Goal: Find specific page/section: Locate item on page

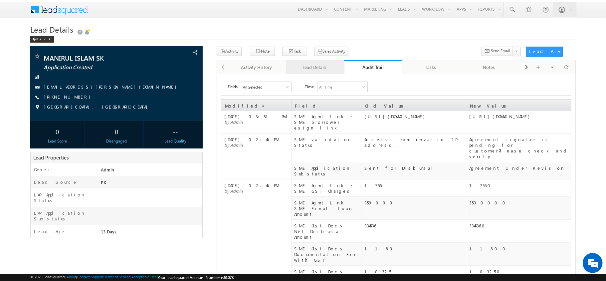
click at [308, 74] on link "Lead Details" at bounding box center [315, 67] width 58 height 14
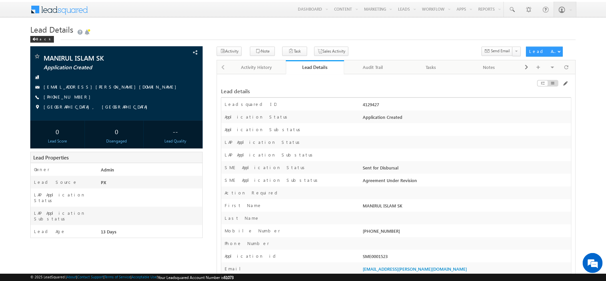
click at [370, 59] on div "Activity Note Task Sales Activity" at bounding box center [396, 54] width 359 height 14
click at [371, 66] on div "Audit Trail" at bounding box center [373, 67] width 47 height 8
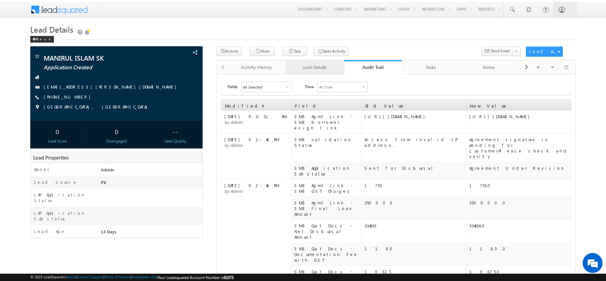
click at [317, 67] on div "Lead Details" at bounding box center [314, 67] width 47 height 8
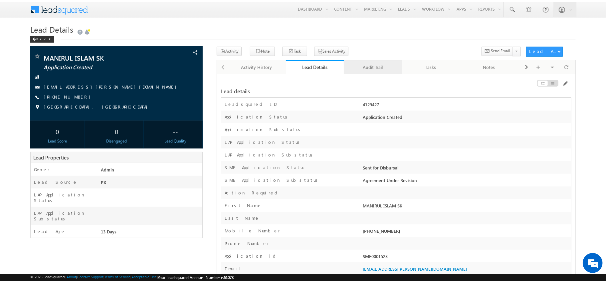
drag, startPoint x: 369, startPoint y: 70, endPoint x: 365, endPoint y: 70, distance: 4.0
click at [354, 69] on div "Audit Trail" at bounding box center [373, 67] width 47 height 8
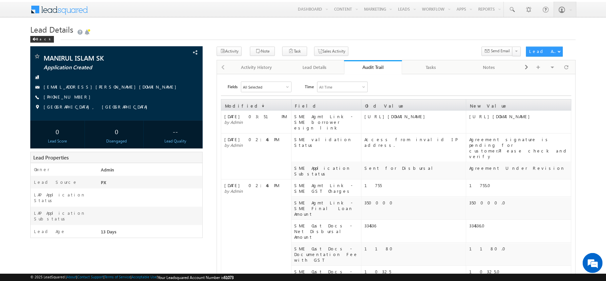
click at [285, 87] on div "All Selected" at bounding box center [266, 87] width 50 height 10
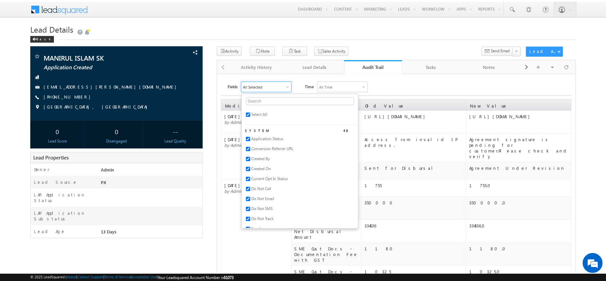
click at [261, 117] on span "Select All" at bounding box center [259, 114] width 16 height 5
checkbox input "false"
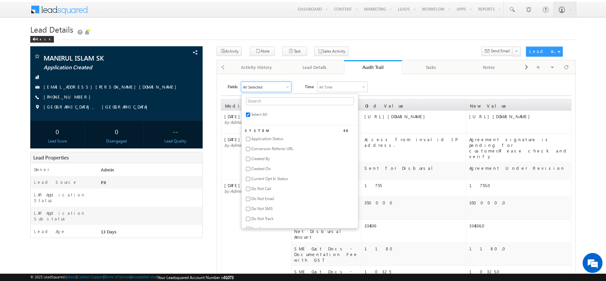
checkbox input "false"
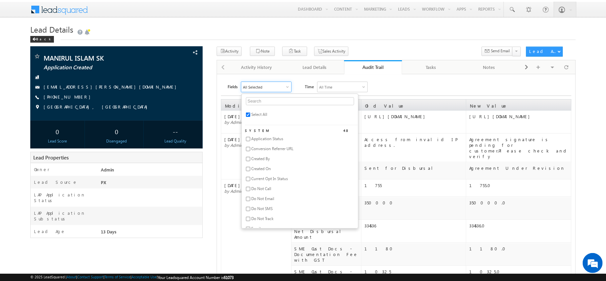
checkbox input "false"
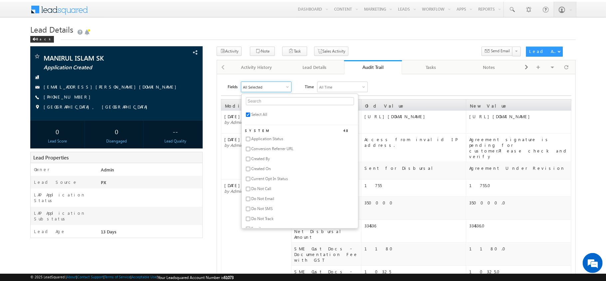
checkbox input "false"
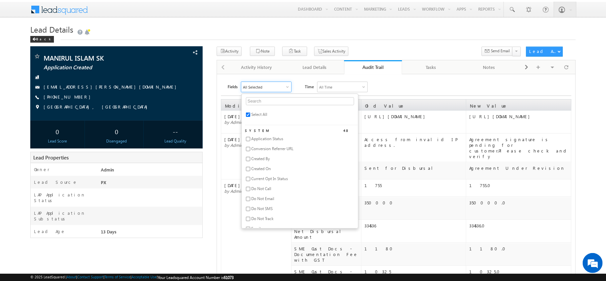
checkbox input "false"
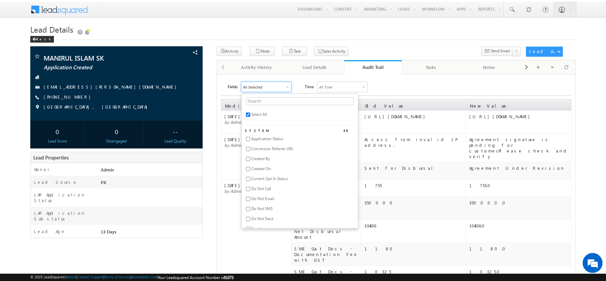
checkbox input "false"
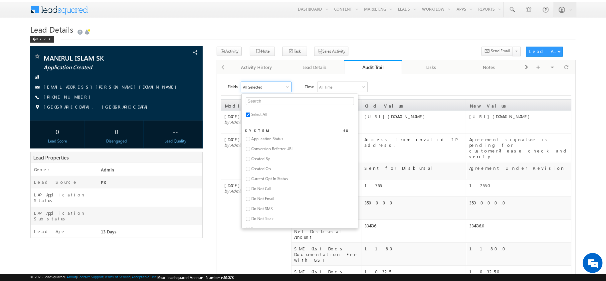
checkbox input "false"
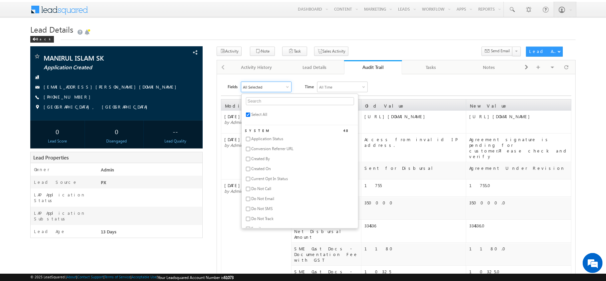
checkbox input "false"
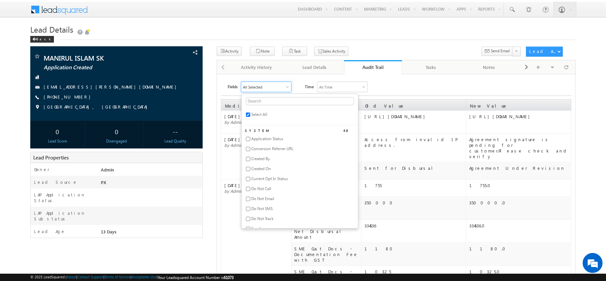
checkbox input "false"
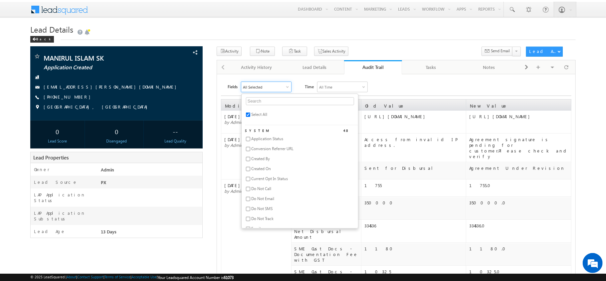
checkbox input "false"
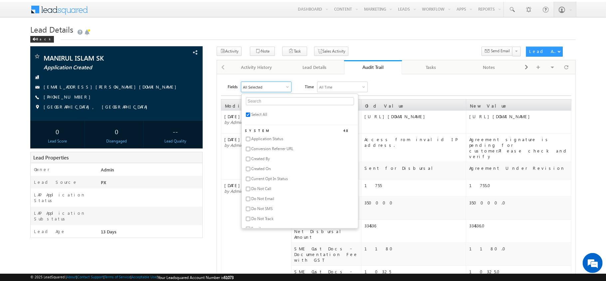
checkbox input "false"
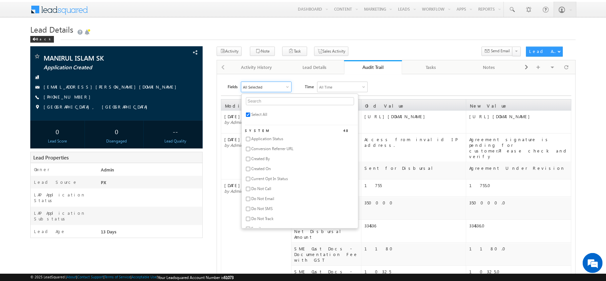
checkbox input "false"
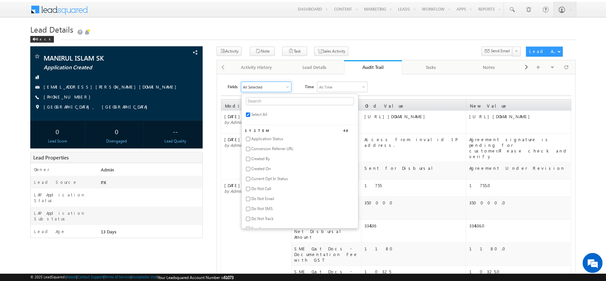
checkbox input "false"
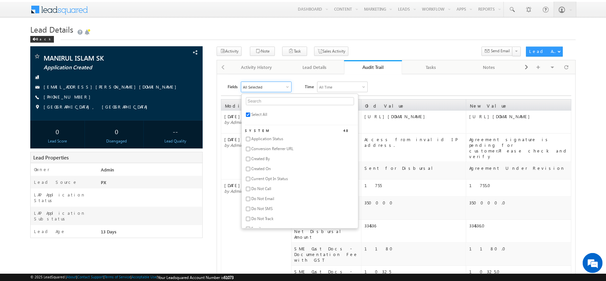
checkbox input "false"
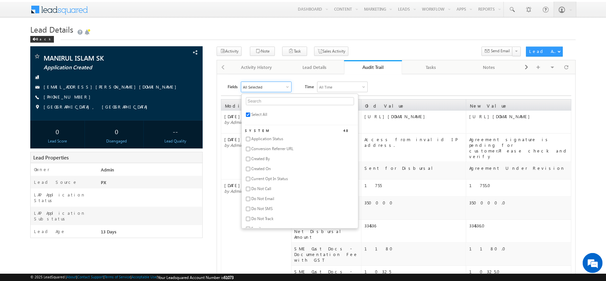
checkbox input "false"
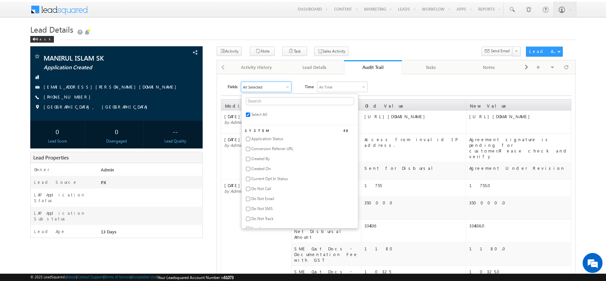
checkbox input "false"
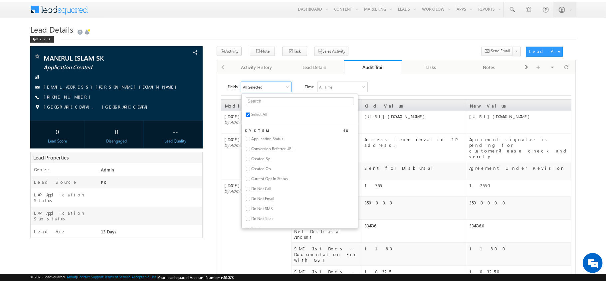
checkbox input "false"
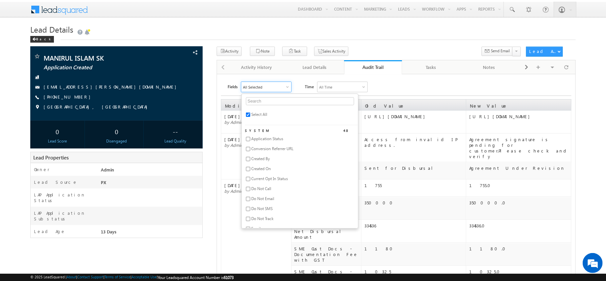
checkbox input "false"
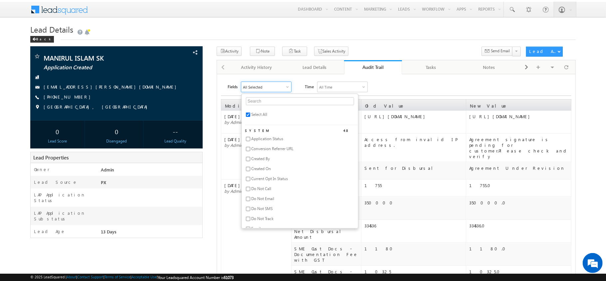
checkbox input "false"
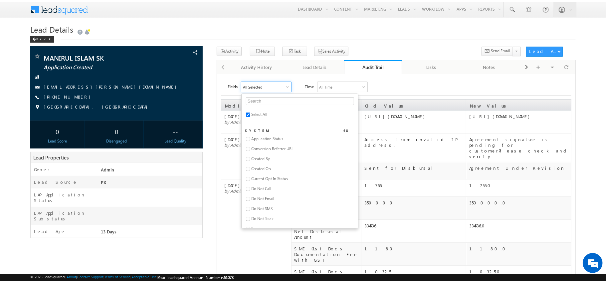
checkbox input "false"
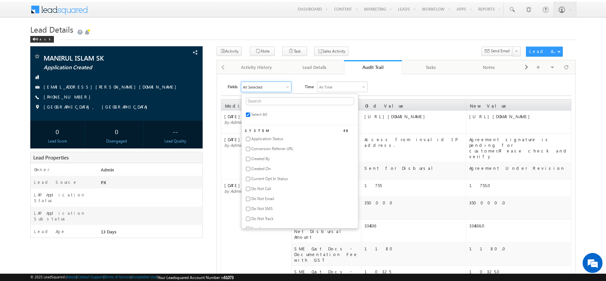
checkbox input "false"
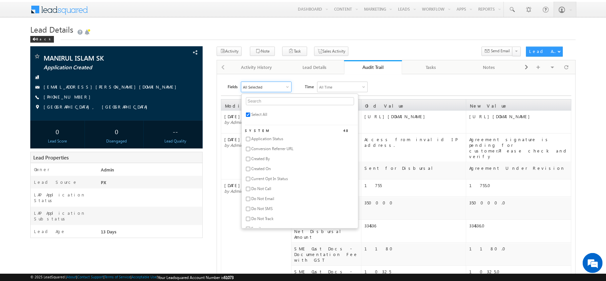
checkbox input "false"
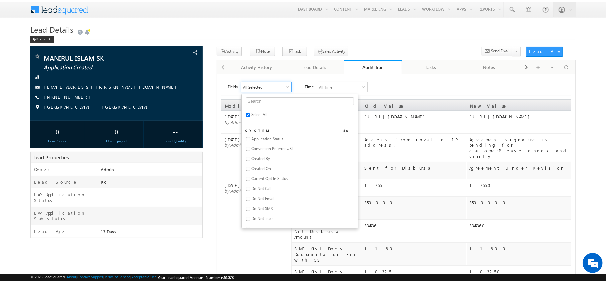
checkbox input "false"
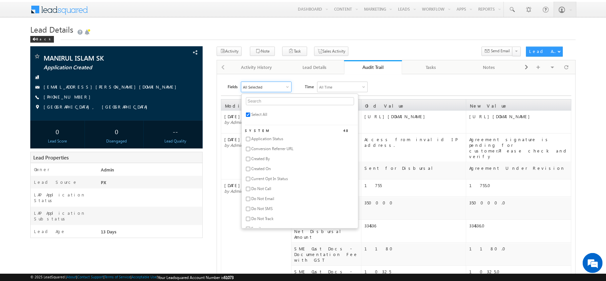
checkbox input "false"
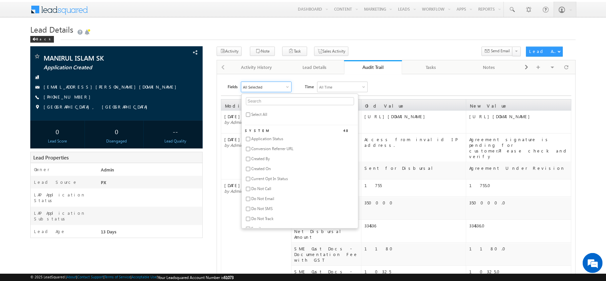
checkbox input "false"
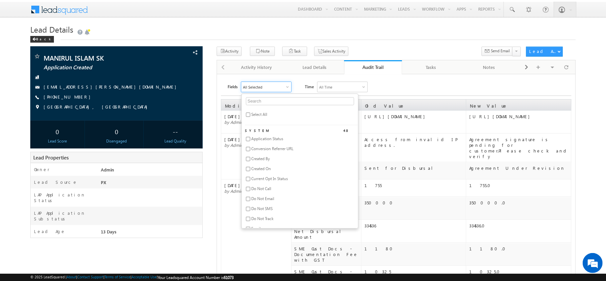
checkbox input "false"
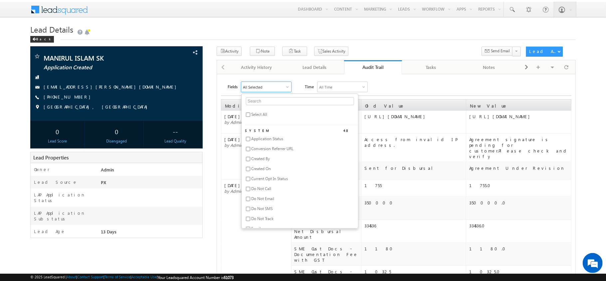
checkbox input "false"
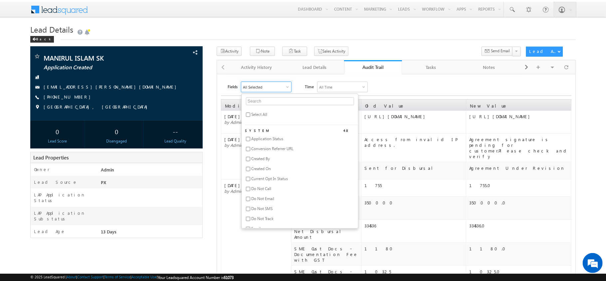
checkbox input "false"
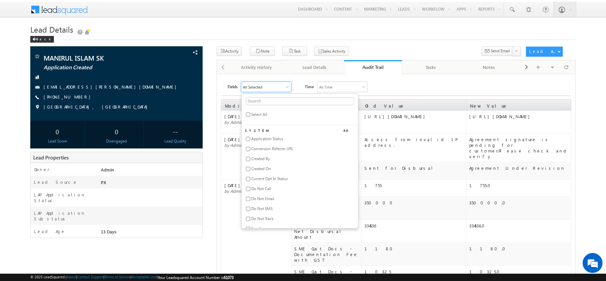
checkbox input "false"
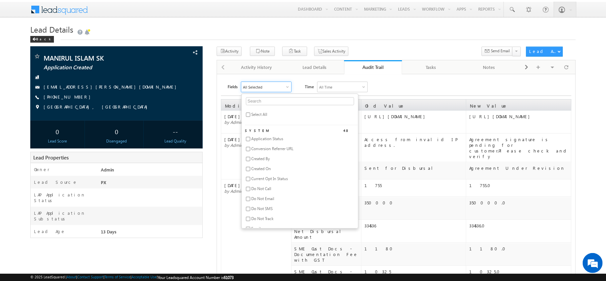
checkbox input "false"
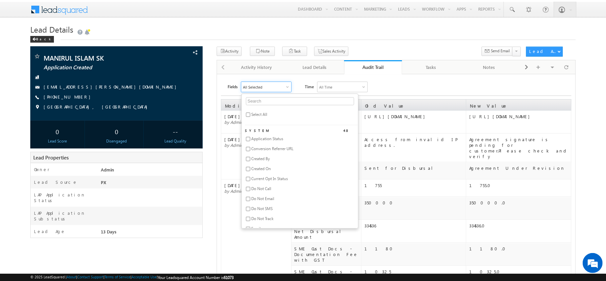
checkbox input "false"
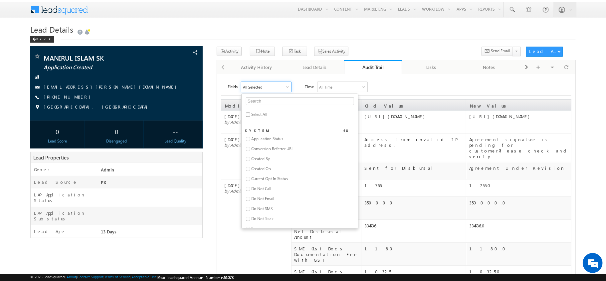
checkbox input "false"
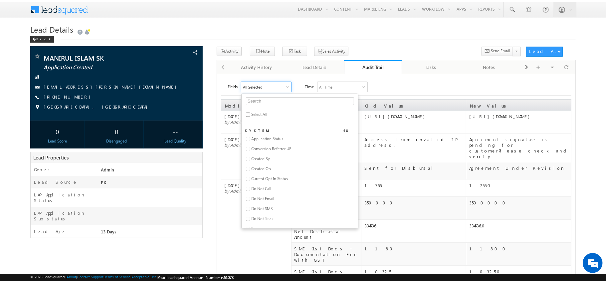
checkbox input "false"
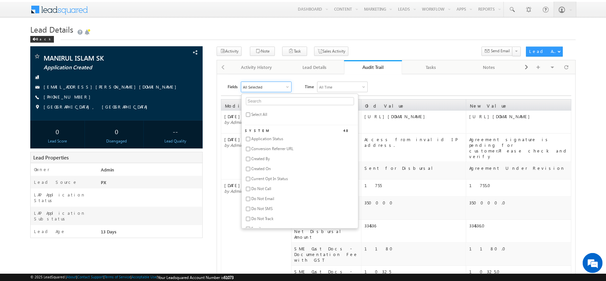
checkbox input "false"
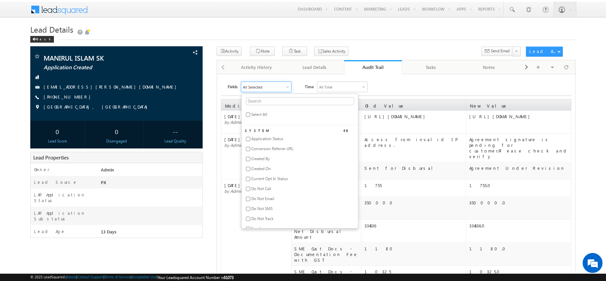
checkbox input "false"
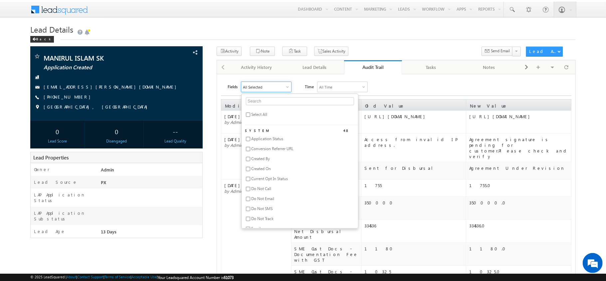
checkbox input "false"
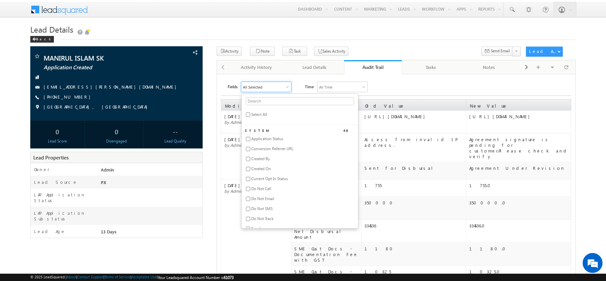
checkbox input "false"
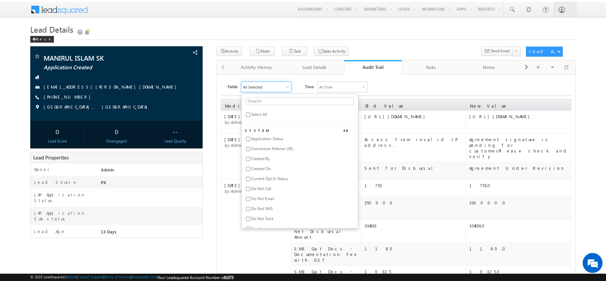
checkbox input "false"
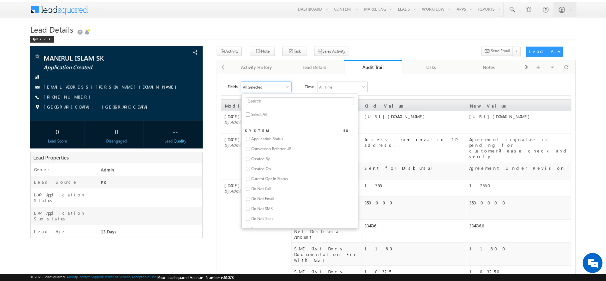
checkbox input "false"
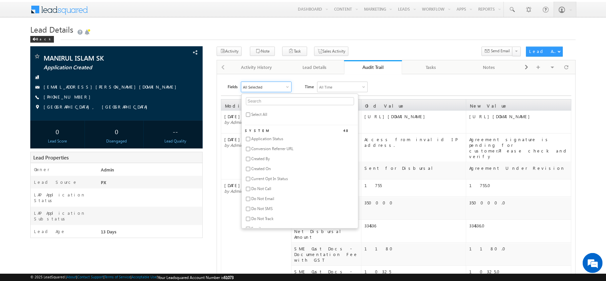
checkbox input "false"
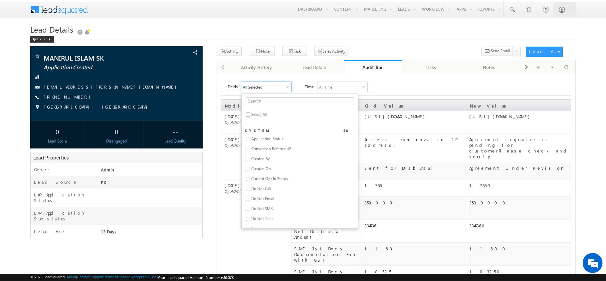
checkbox input "false"
click at [261, 105] on input "text" at bounding box center [300, 101] width 108 height 8
click at [301, 68] on div "Lead Details" at bounding box center [314, 67] width 47 height 8
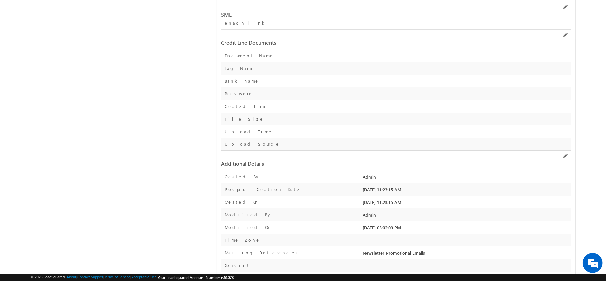
scroll to position [8928, 0]
drag, startPoint x: 269, startPoint y: 94, endPoint x: 228, endPoint y: 94, distance: 41.3
drag, startPoint x: 222, startPoint y: 99, endPoint x: 266, endPoint y: 97, distance: 43.3
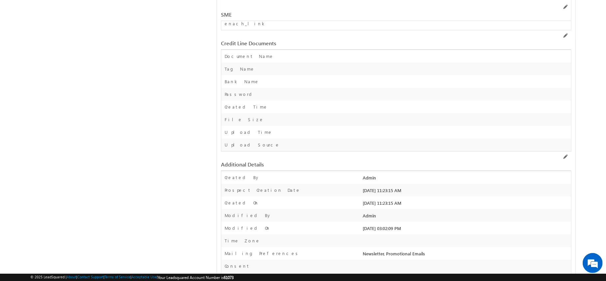
drag, startPoint x: 266, startPoint y: 97, endPoint x: 259, endPoint y: 99, distance: 6.9
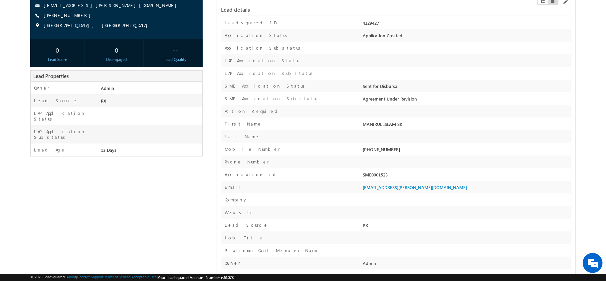
scroll to position [0, 0]
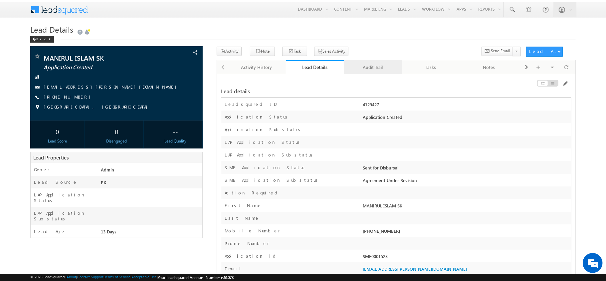
click at [368, 60] on link "Audit Trail" at bounding box center [373, 67] width 58 height 14
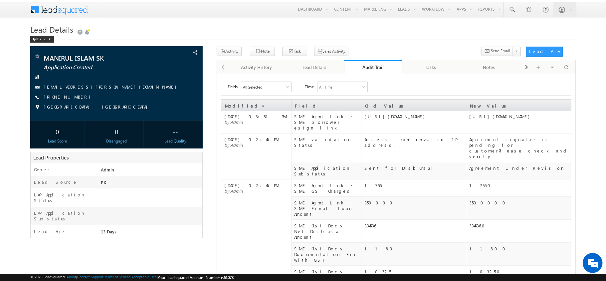
click at [260, 88] on div "All Selected" at bounding box center [252, 87] width 19 height 4
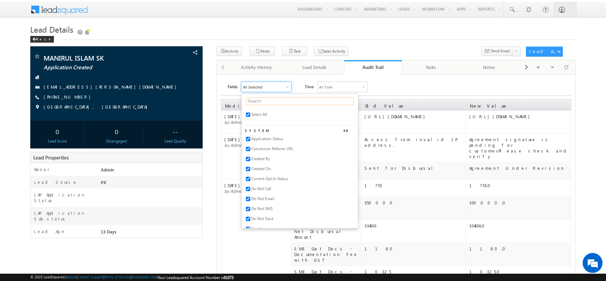
click at [264, 100] on input "text" at bounding box center [300, 101] width 108 height 8
paste input "Customer Documents"
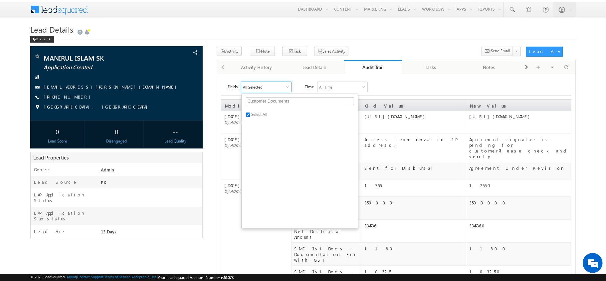
click at [264, 112] on div "Customer Documents Select All" at bounding box center [299, 161] width 117 height 135
click at [263, 115] on span "Select All" at bounding box center [259, 114] width 16 height 5
click at [258, 115] on span "Select All" at bounding box center [259, 114] width 16 height 5
click at [302, 99] on input "Customer Documents" at bounding box center [300, 101] width 108 height 8
click at [513, 47] on button at bounding box center [517, 52] width 9 height 10
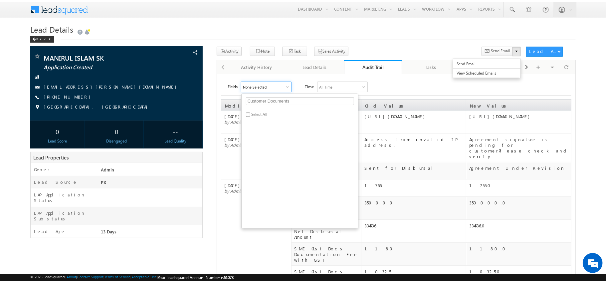
click at [301, 96] on div "Customer Documents Select All" at bounding box center [299, 161] width 117 height 135
click at [303, 100] on input "Customer Documents" at bounding box center [300, 101] width 108 height 8
click at [513, 47] on button at bounding box center [517, 52] width 9 height 10
click at [311, 95] on div "Customer Documents Select All" at bounding box center [299, 161] width 117 height 135
click at [312, 69] on div "Lead Details" at bounding box center [314, 67] width 47 height 8
